Goal: Use online tool/utility: Utilize a website feature to perform a specific function

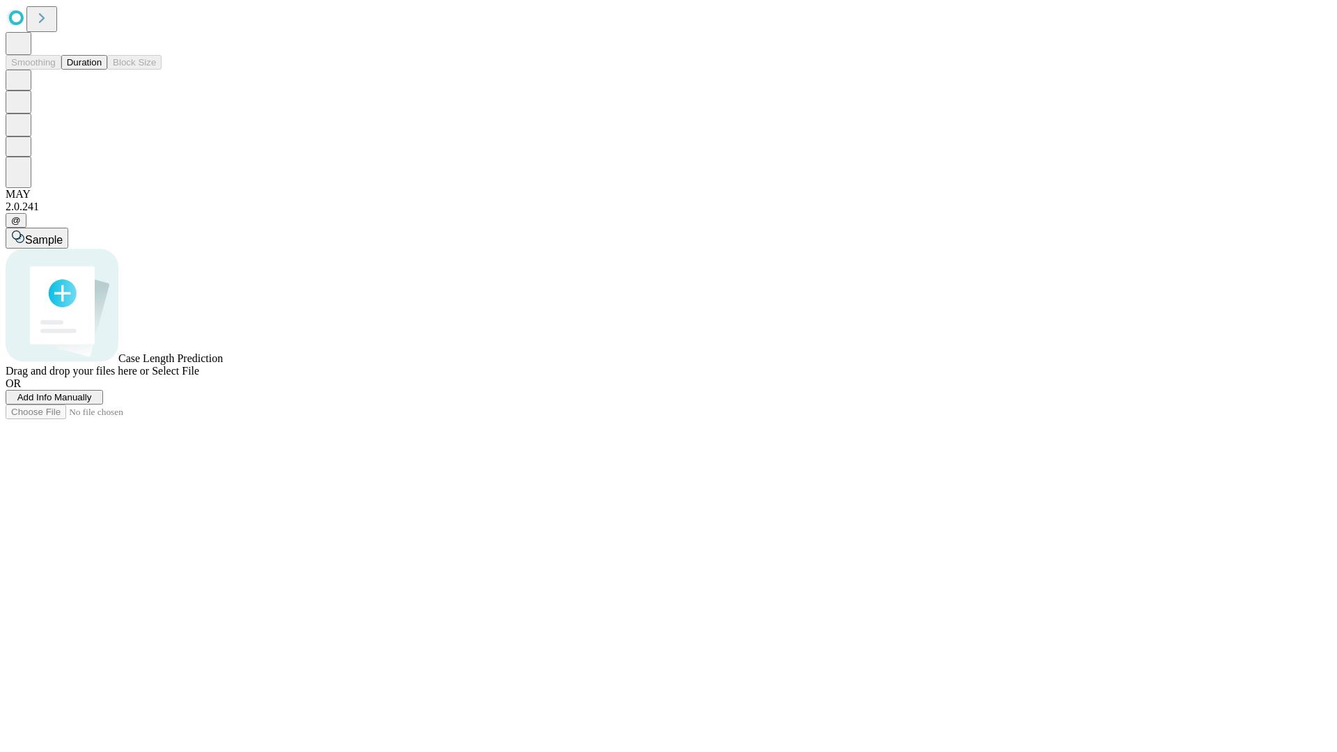
click at [102, 70] on button "Duration" at bounding box center [84, 62] width 46 height 15
click at [63, 234] on span "Sample" at bounding box center [44, 240] width 38 height 12
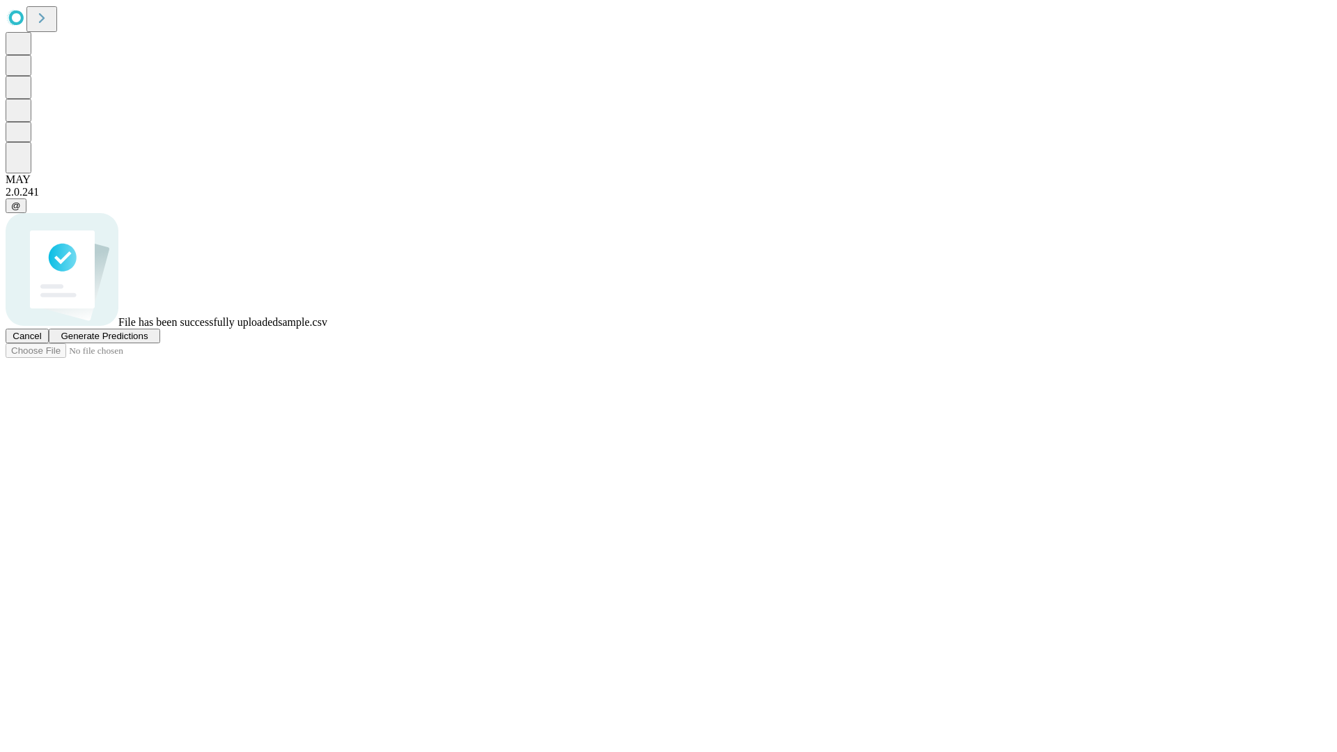
click at [148, 341] on span "Generate Predictions" at bounding box center [104, 336] width 87 height 10
